Goal: Task Accomplishment & Management: Complete application form

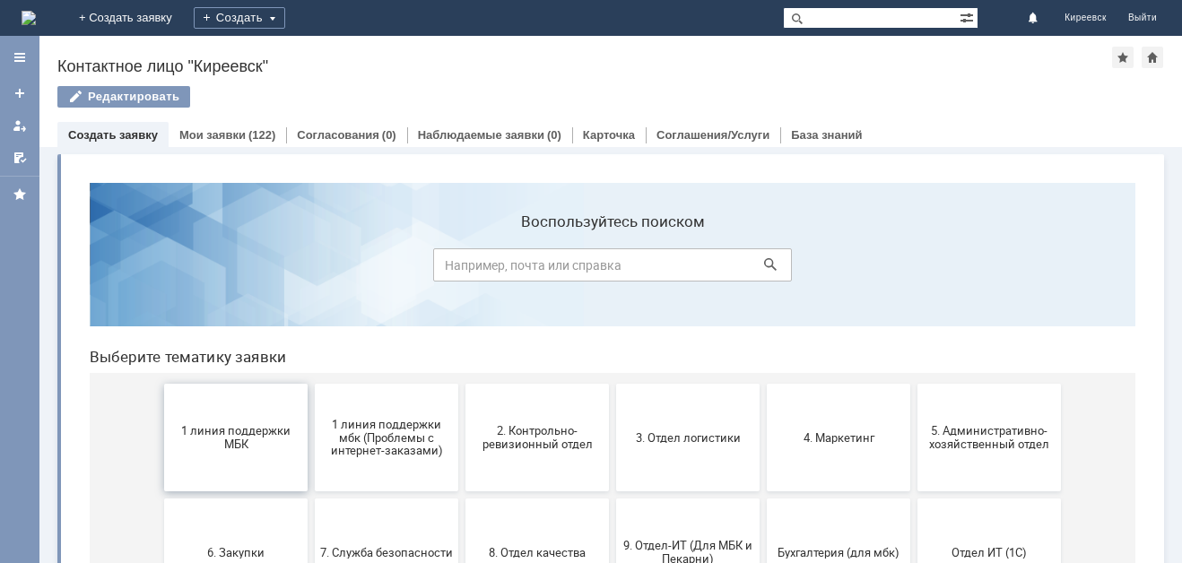
click at [274, 445] on span "1 линия поддержки МБК" at bounding box center [235, 437] width 133 height 27
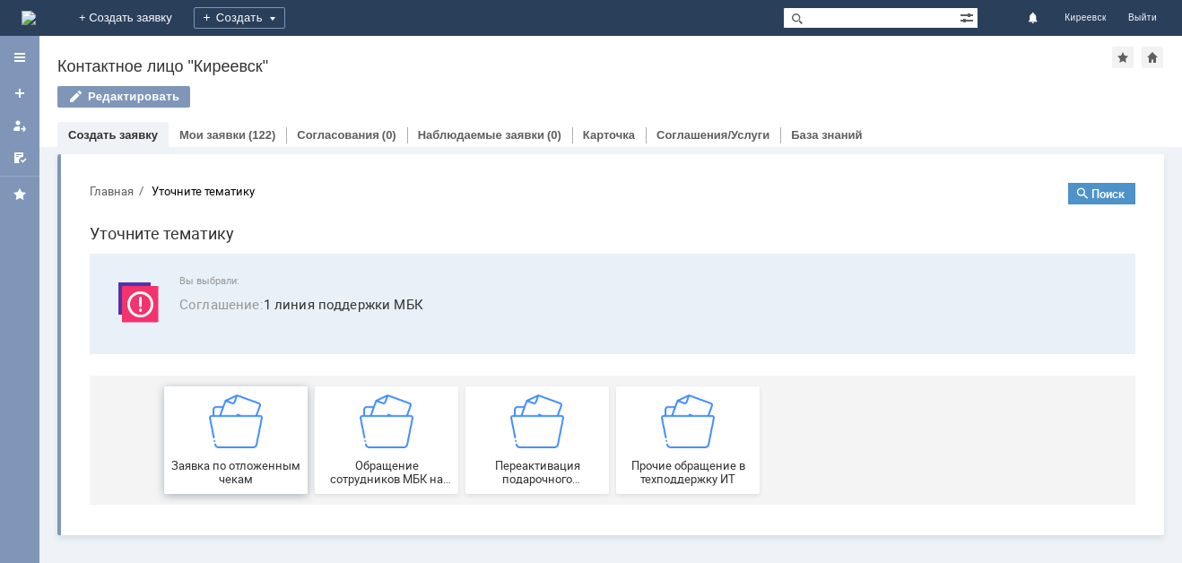
click at [269, 420] on div "Заявка по отложенным чекам" at bounding box center [235, 440] width 133 height 91
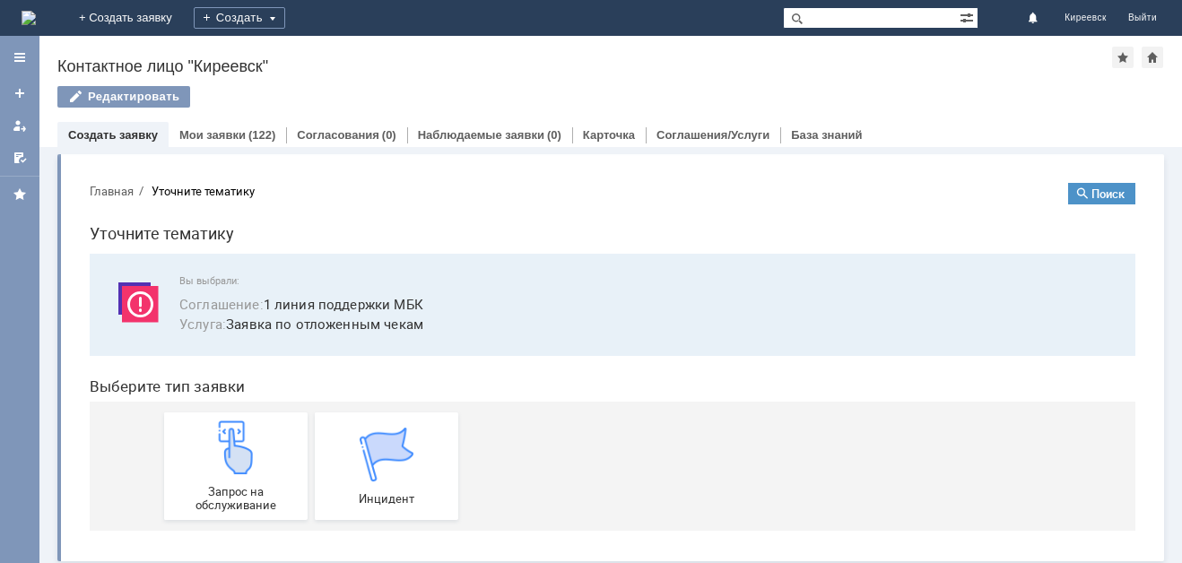
click at [269, 420] on link "Запрос на обслуживание" at bounding box center [235, 467] width 143 height 108
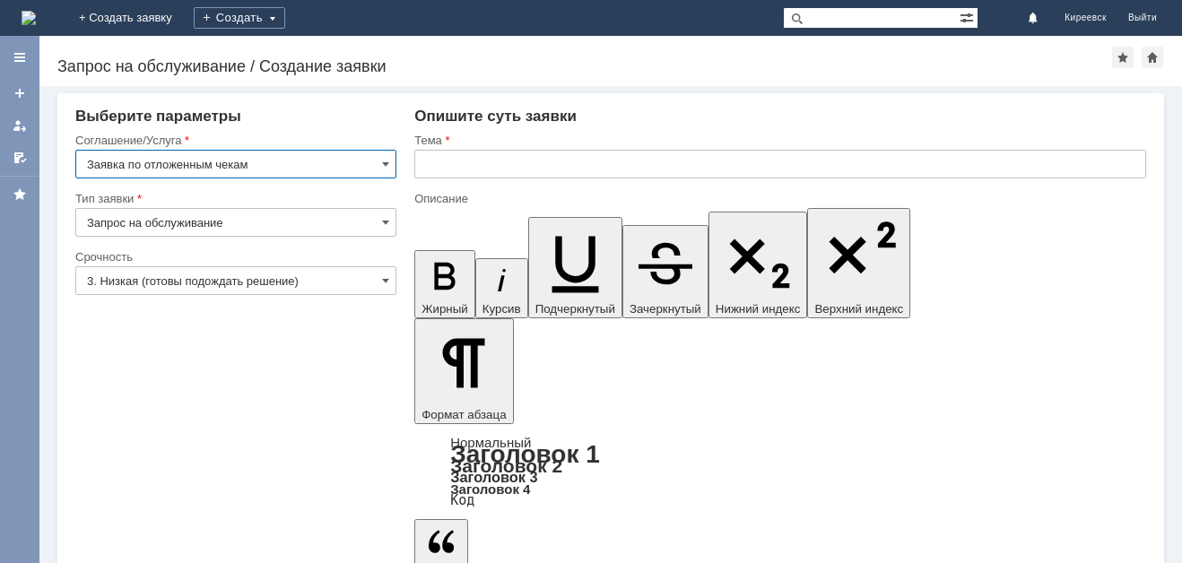
click at [573, 160] on input "text" at bounding box center [780, 164] width 732 height 29
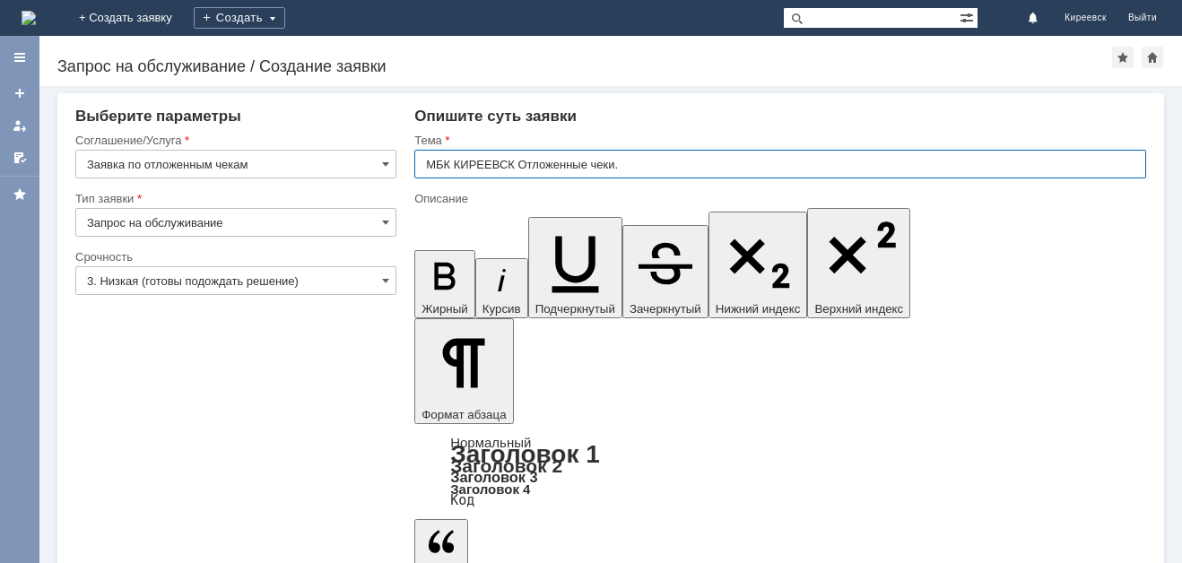
type input "МБК КИРЕЕВСК Отложенные чеки."
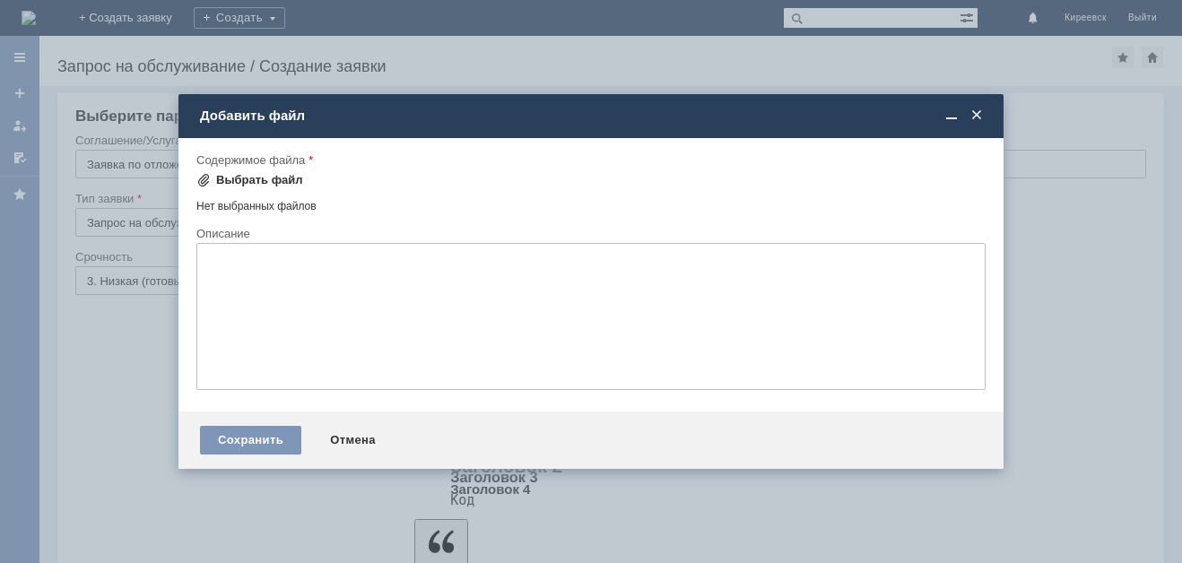
click at [257, 178] on div "Выбрать файл" at bounding box center [259, 180] width 87 height 14
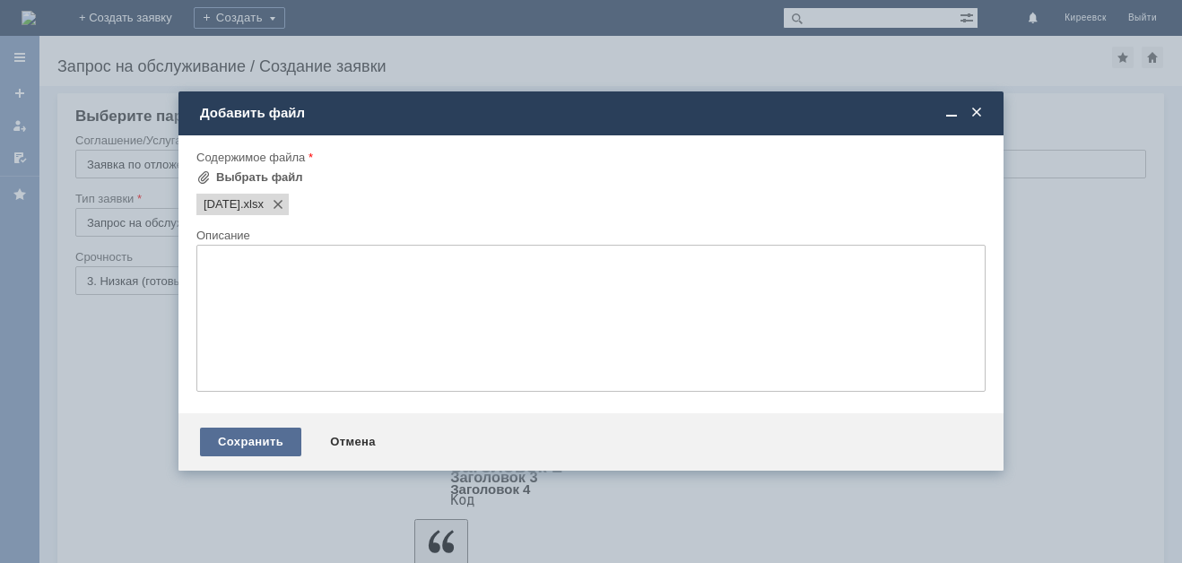
click at [269, 443] on div "Сохранить" at bounding box center [250, 442] width 101 height 29
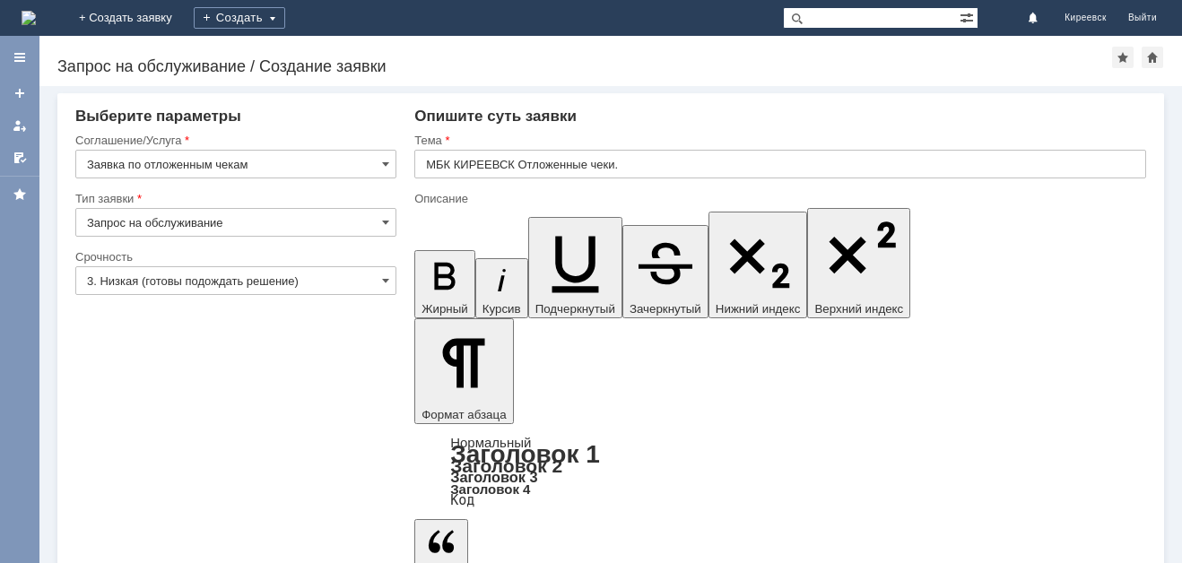
click at [181, 279] on input "3. Низкая (готовы подождать решение)" at bounding box center [235, 280] width 321 height 29
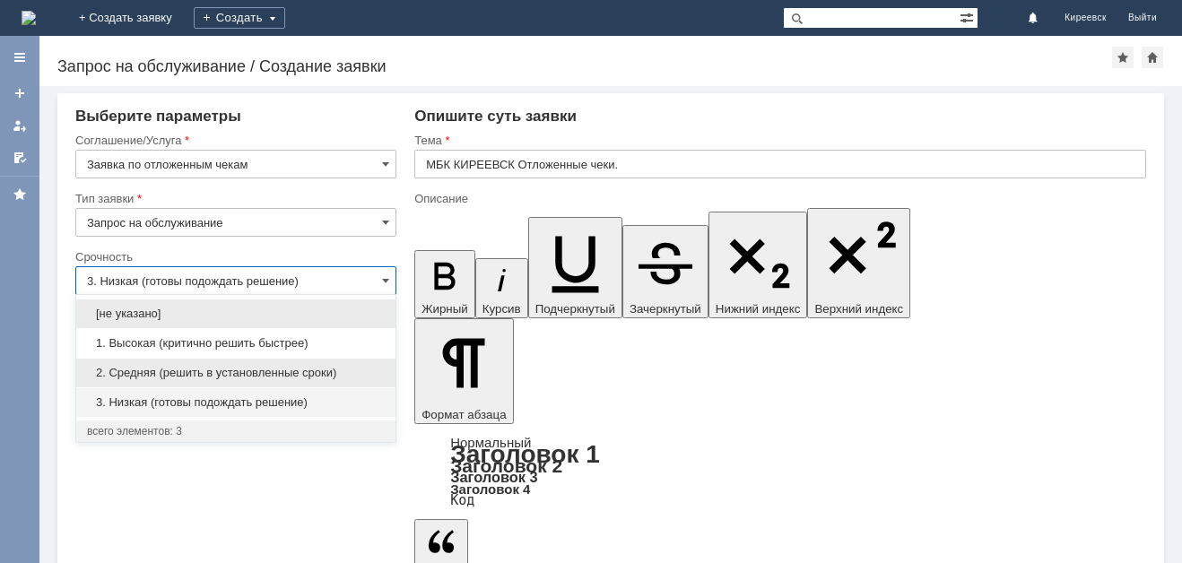
click at [183, 367] on span "2. Средняя (решить в установленные сроки)" at bounding box center [236, 373] width 298 height 14
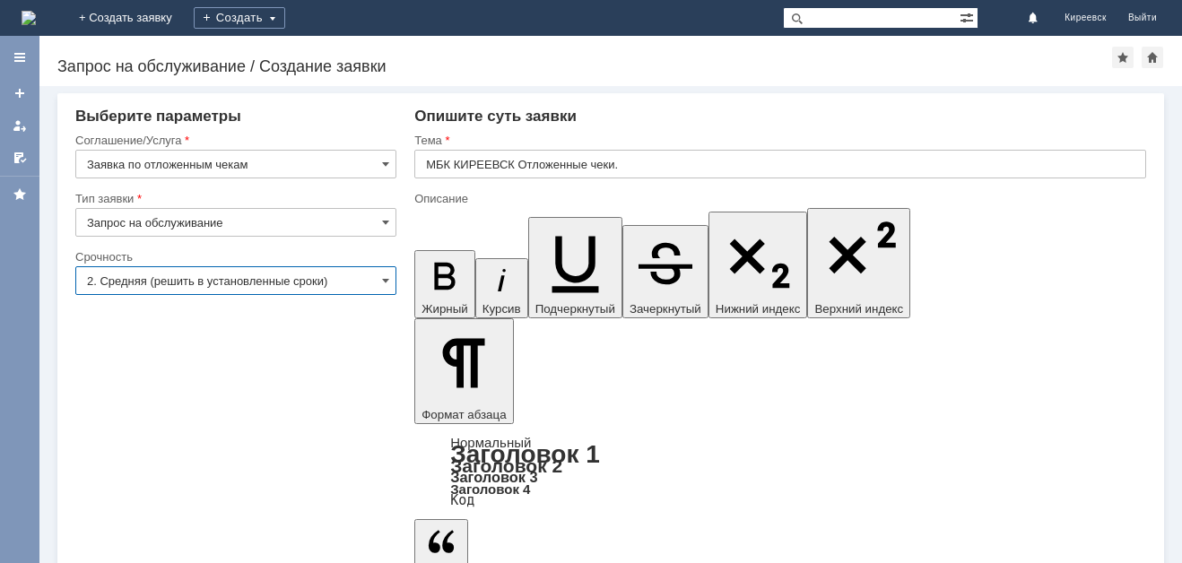
type input "2. Средняя (решить в установленные сроки)"
